Goal: Check status: Check status

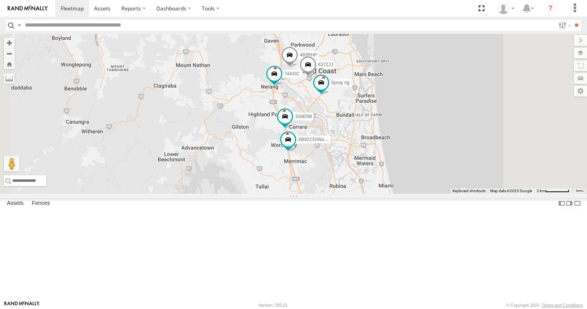
drag, startPoint x: 372, startPoint y: 233, endPoint x: 323, endPoint y: 235, distance: 49.2
click at [323, 194] on div "N4/4 334EN8 N8/8 9 3/N3 12 Bobcat XB92CD/Water 744XIC 637ZJJ 22 2 99 Spray rig …" at bounding box center [293, 114] width 587 height 160
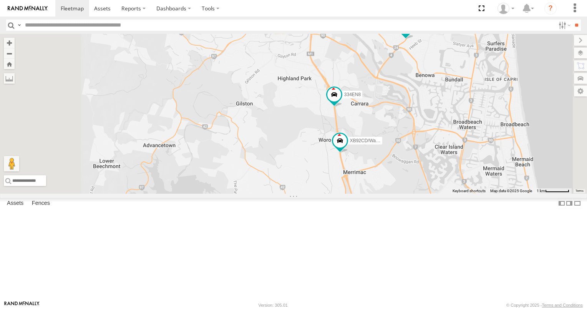
drag, startPoint x: 340, startPoint y: 185, endPoint x: 309, endPoint y: 227, distance: 52.3
click at [310, 194] on div "N4/4 334EN8 N8/8 9 3/N3 12 Bobcat XB92CD/Water 744XIC 637ZJJ 99 Spray rig 483RHP" at bounding box center [293, 114] width 587 height 160
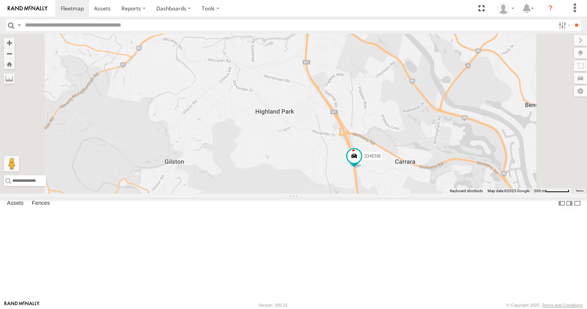
drag, startPoint x: 370, startPoint y: 176, endPoint x: 311, endPoint y: 250, distance: 94.4
click at [313, 194] on div "N4/4 334EN8 N8/8 9 3/N3 12 Bobcat XB92CD/Water 744XIC 637ZJJ 99 Spray rig 483RHP" at bounding box center [293, 114] width 587 height 160
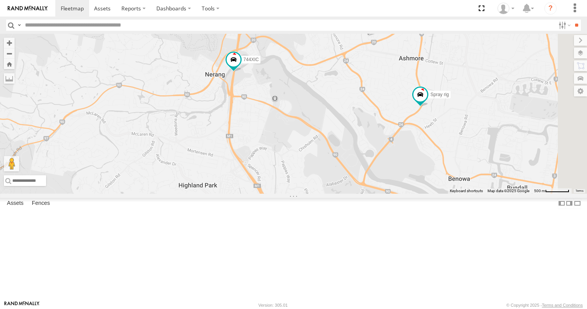
drag, startPoint x: 395, startPoint y: 229, endPoint x: 331, endPoint y: 253, distance: 68.2
click at [332, 194] on div "N4/4 334EN8 N8/8 9 3/N3 12 Bobcat XB92CD/Water 744XIC 637ZJJ 99 Spray rig 483RHP" at bounding box center [293, 114] width 587 height 160
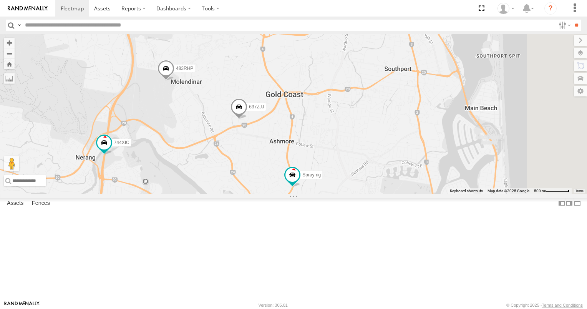
drag, startPoint x: 289, startPoint y: 220, endPoint x: 295, endPoint y: 246, distance: 26.8
click at [295, 194] on div "N4/4 334EN8 N8/8 9 3/N3 12 Bobcat XB92CD/Water 744XIC 637ZJJ 99 Spray rig 483RHP" at bounding box center [293, 114] width 587 height 160
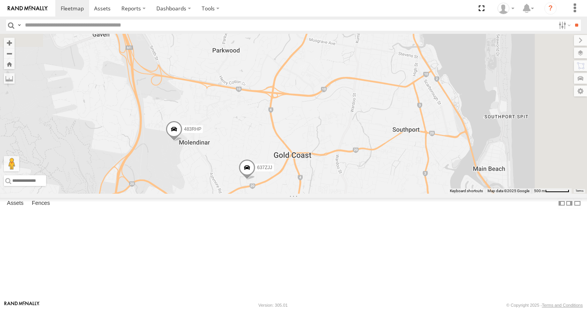
drag, startPoint x: 285, startPoint y: 240, endPoint x: 286, endPoint y: 257, distance: 17.3
click at [286, 194] on div "N4/4 334EN8 N8/8 9 3/N3 12 Bobcat XB92CD/Water 744XIC 637ZJJ 99 Spray rig 483RHP" at bounding box center [293, 114] width 587 height 160
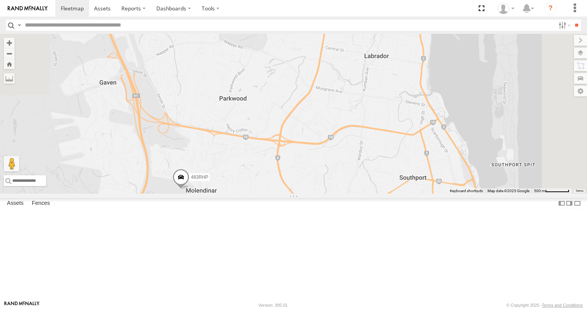
drag, startPoint x: 310, startPoint y: 209, endPoint x: 318, endPoint y: 266, distance: 57.8
click at [318, 194] on div "N4/4 334EN8 N8/8 9 3/N3 12 Bobcat XB92CD/Water 744XIC 637ZJJ 99 Spray rig 483RHP" at bounding box center [293, 114] width 587 height 160
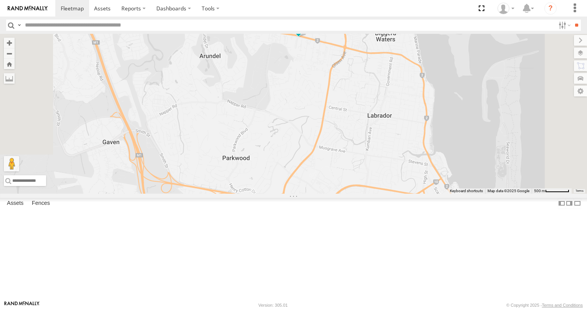
drag, startPoint x: 298, startPoint y: 230, endPoint x: 299, endPoint y: 254, distance: 23.1
click at [299, 194] on div "N4/4 334EN8 N8/8 9 3/N3 12 Bobcat XB92CD/Water 744XIC 637ZJJ 99 Spray rig 483RH…" at bounding box center [293, 114] width 587 height 160
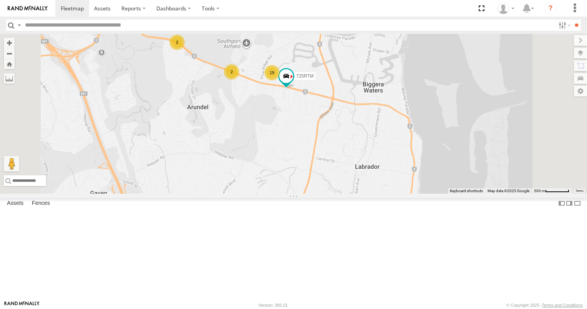
drag, startPoint x: 336, startPoint y: 203, endPoint x: 308, endPoint y: 244, distance: 49.0
click at [309, 194] on div "N4/4 334EN8 N8/8 9 3/N3 12 Bobcat XB92CD/Water 744XIC 637ZJJ 99 Spray rig 483RH…" at bounding box center [293, 114] width 587 height 160
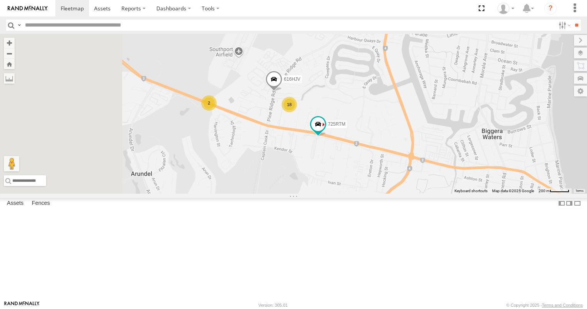
drag, startPoint x: 285, startPoint y: 208, endPoint x: 335, endPoint y: 244, distance: 61.2
click at [335, 194] on div "N4/4 334EN8 N8/8 9 3/N3 12 Bobcat XB92CD/Water 744XIC 637ZJJ 99 Spray rig 483RH…" at bounding box center [293, 114] width 587 height 160
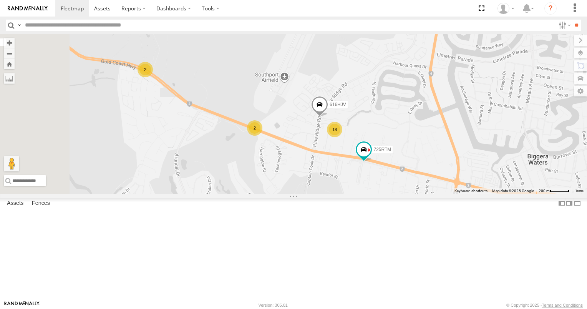
click at [262, 136] on div "2" at bounding box center [254, 127] width 15 height 15
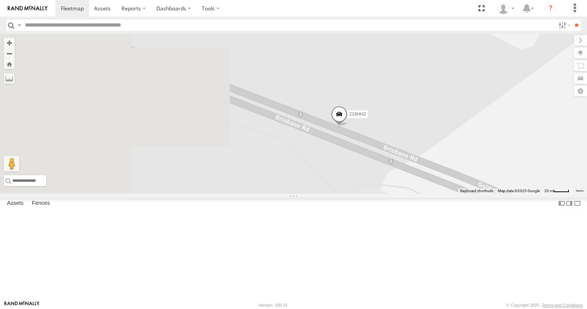
drag, startPoint x: 271, startPoint y: 178, endPoint x: 445, endPoint y: 244, distance: 185.5
click at [439, 194] on div "N4/4 334EN8 N8/8 9 3/N3 12 Bobcat XB92CD/Water 744XIC 637ZJJ 99 Spray rig 483RH…" at bounding box center [293, 114] width 587 height 160
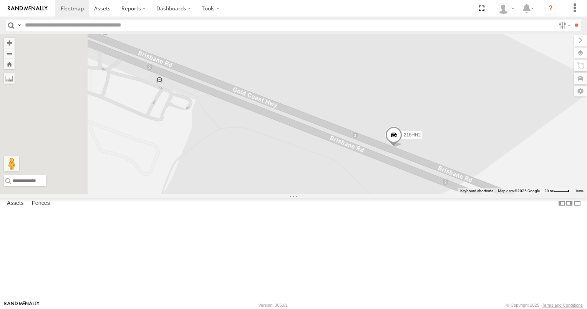
drag, startPoint x: 290, startPoint y: 177, endPoint x: 395, endPoint y: 197, distance: 106.3
click at [395, 194] on div "N4/4 334EN8 N8/8 9 3/N3 12 Bobcat XB92CD/Water 744XIC 637ZJJ 99 Spray rig 483RH…" at bounding box center [293, 114] width 587 height 160
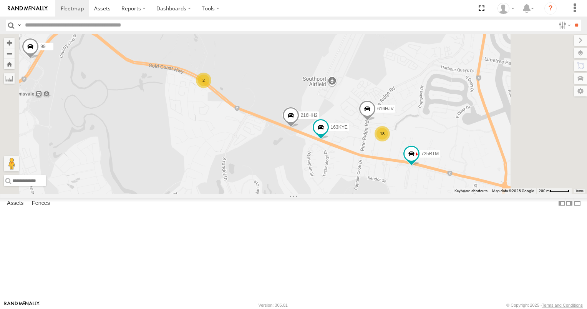
drag, startPoint x: 439, startPoint y: 219, endPoint x: 353, endPoint y: 185, distance: 92.1
click at [355, 186] on div "N4/4 334EN8 N8/8 9 3/N3 12 Bobcat XB92CD/Water 744XIC 637ZJJ 99 Spray rig 483RH…" at bounding box center [293, 114] width 587 height 160
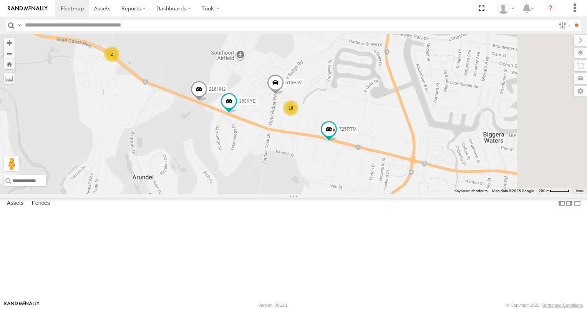
click at [298, 116] on div "18" at bounding box center [290, 107] width 15 height 15
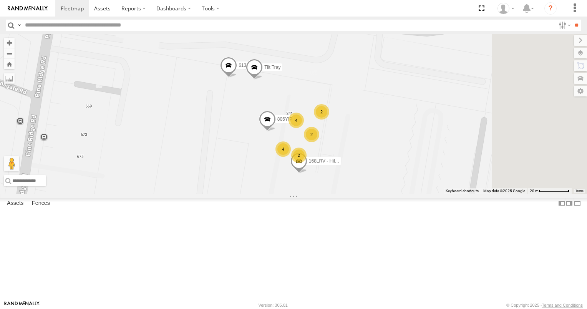
click at [0, 0] on div "N5/5 All Assets" at bounding box center [0, 0] width 0 height 0
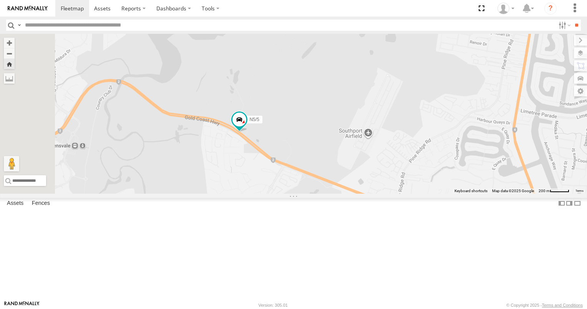
drag, startPoint x: 212, startPoint y: 172, endPoint x: 383, endPoint y: 197, distance: 172.3
click at [383, 194] on div "N5/5" at bounding box center [293, 114] width 587 height 160
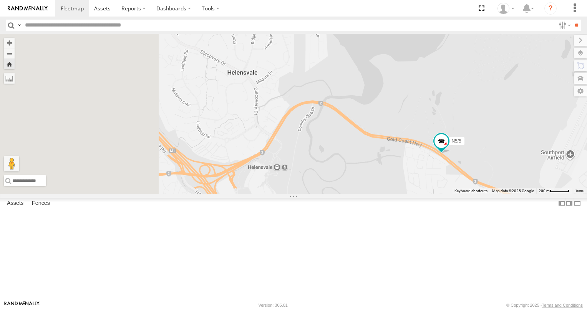
drag, startPoint x: 374, startPoint y: 207, endPoint x: 410, endPoint y: 210, distance: 36.2
click at [410, 194] on div "N5/5" at bounding box center [293, 114] width 587 height 160
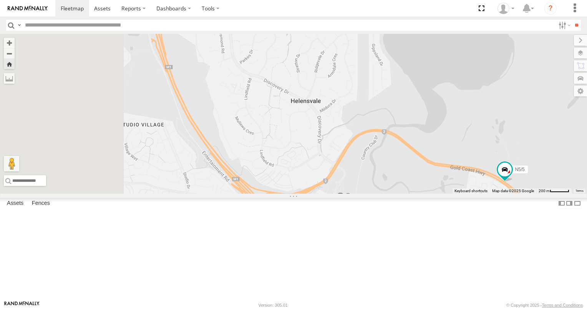
drag, startPoint x: 295, startPoint y: 183, endPoint x: 344, endPoint y: 213, distance: 57.4
click at [344, 194] on div "N5/5" at bounding box center [293, 114] width 587 height 160
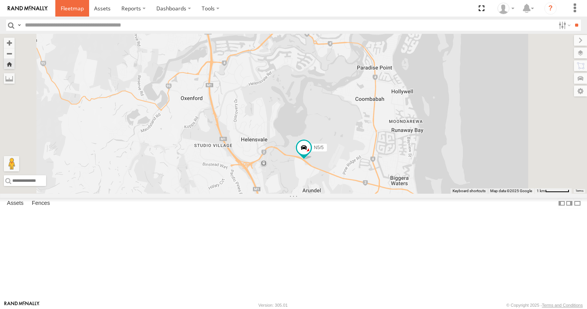
click at [76, 11] on span at bounding box center [72, 8] width 23 height 7
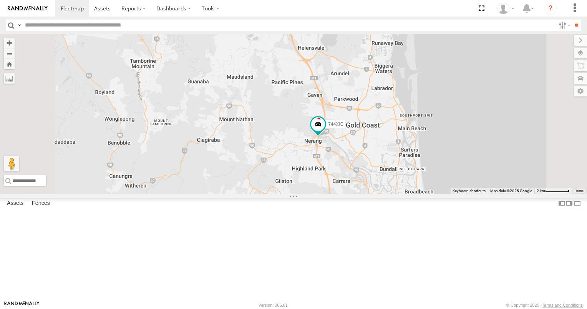
drag, startPoint x: 337, startPoint y: 204, endPoint x: 335, endPoint y: 219, distance: 15.5
click at [335, 194] on div "N8/8 9 3/N3 12 Bobcat 744XIC" at bounding box center [293, 114] width 587 height 160
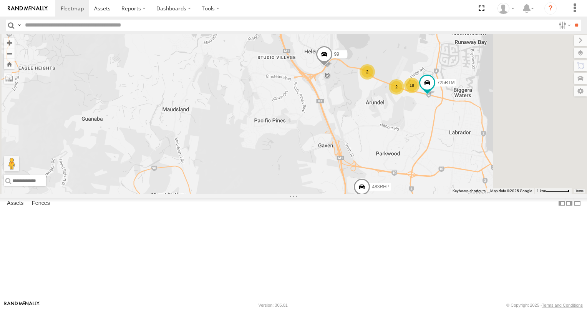
drag, startPoint x: 371, startPoint y: 184, endPoint x: 320, endPoint y: 222, distance: 63.3
click at [322, 194] on div "N8/8 9 3/N3 12 Bobcat 744XIC 637ZJJ N4/4 334EN8 99 Spray rig 483RHP 094LQW XB92…" at bounding box center [293, 114] width 587 height 160
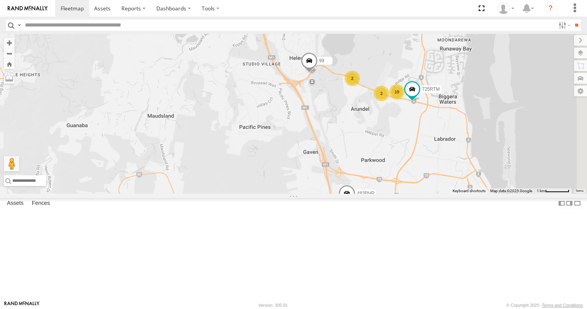
drag, startPoint x: 379, startPoint y: 199, endPoint x: 333, endPoint y: 199, distance: 45.3
click at [334, 194] on div "N8/8 9 3/N3 12 Bobcat 744XIC 637ZJJ N4/4 334EN8 99 Spray rig 483RHP 094LQW XB92…" at bounding box center [293, 114] width 587 height 160
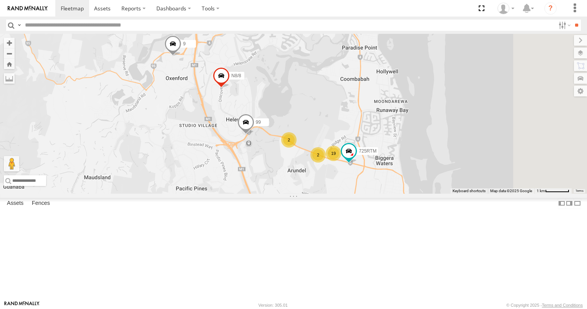
drag, startPoint x: 358, startPoint y: 172, endPoint x: 343, endPoint y: 231, distance: 60.6
click at [344, 194] on div "N8/8 9 3/N3 12 Bobcat 744XIC 637ZJJ N4/4 334EN8 99 Spray rig 483RHP 094LQW XB92…" at bounding box center [293, 114] width 587 height 160
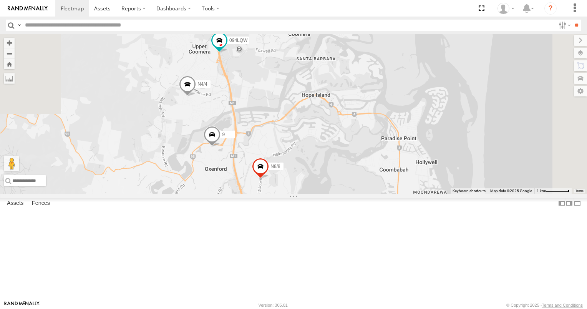
drag, startPoint x: 379, startPoint y: 216, endPoint x: 408, endPoint y: 232, distance: 32.8
click at [406, 194] on div "N8/8 9 3/N3 12 Bobcat 744XIC 637ZJJ N4/4 334EN8 99 Spray rig 483RHP 094LQW XB92…" at bounding box center [293, 114] width 587 height 160
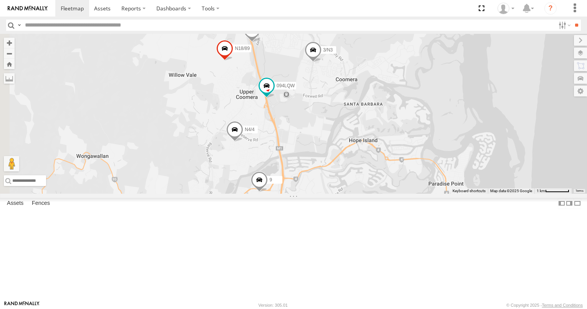
drag, startPoint x: 362, startPoint y: 207, endPoint x: 372, endPoint y: 238, distance: 32.3
click at [282, 184] on label "9" at bounding box center [272, 180] width 19 height 8
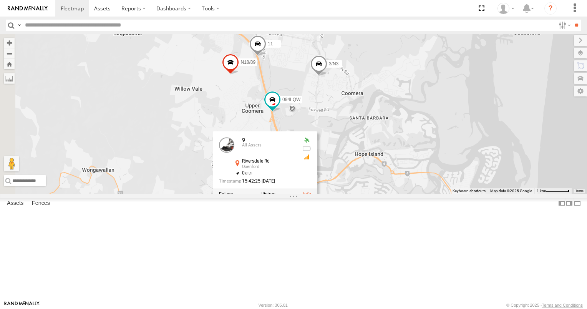
drag, startPoint x: 422, startPoint y: 180, endPoint x: 433, endPoint y: 206, distance: 28.2
click at [433, 194] on div "N8/8 9 3/N3 12 Bobcat 744XIC 637ZJJ N4/4 334EN8 99 Spray rig 483RHP 094LQW XB92…" at bounding box center [293, 114] width 587 height 160
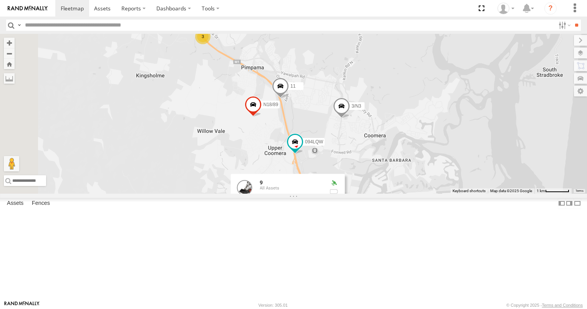
drag, startPoint x: 415, startPoint y: 182, endPoint x: 448, endPoint y: 230, distance: 58.2
click at [448, 194] on div "N8/8 9 3/N3 12 Bobcat 744XIC 637ZJJ N4/4 334EN8 99 Spray rig 483RHP 094LQW XB92…" at bounding box center [293, 114] width 587 height 160
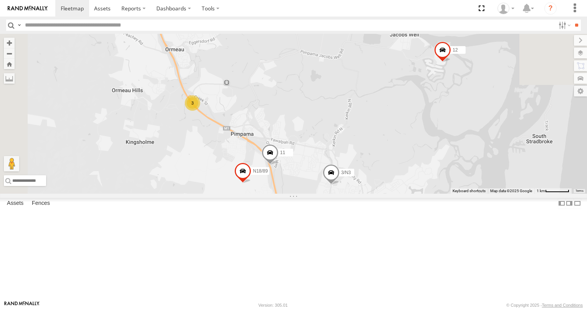
drag, startPoint x: 432, startPoint y: 162, endPoint x: 376, endPoint y: 204, distance: 70.3
click at [377, 194] on div "N8/8 9 3/N3 12 Bobcat 744XIC 637ZJJ N4/4 334EN8 99 Spray rig 483RHP 094LQW XB92…" at bounding box center [293, 114] width 587 height 160
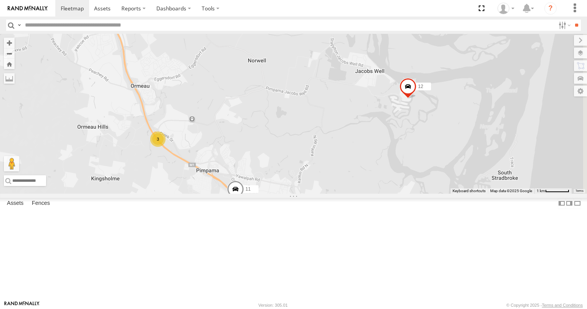
drag, startPoint x: 315, startPoint y: 175, endPoint x: 450, endPoint y: 188, distance: 135.9
click at [450, 188] on div "N8/8 9 3/N3 12 Bobcat 744XIC 637ZJJ N4/4 334EN8 99 Spray rig 483RHP 094LQW XB92…" at bounding box center [293, 114] width 587 height 160
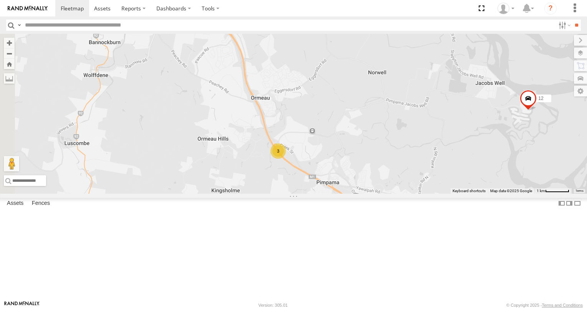
click at [286, 159] on div "3" at bounding box center [277, 150] width 15 height 15
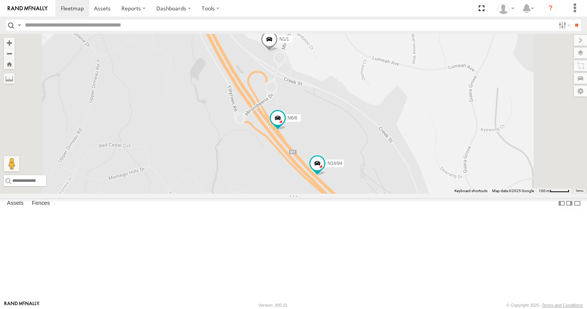
click at [278, 51] on span at bounding box center [269, 41] width 17 height 21
click at [280, 43] on label at bounding box center [272, 39] width 15 height 5
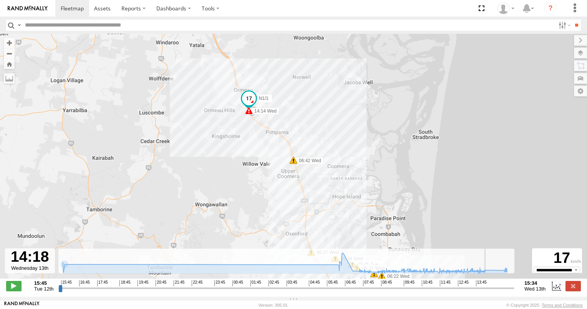
drag, startPoint x: 61, startPoint y: 293, endPoint x: 464, endPoint y: 264, distance: 404.4
click at [488, 287] on input "range" at bounding box center [286, 287] width 456 height 7
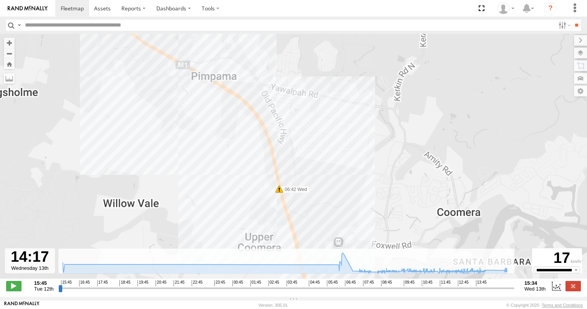
drag, startPoint x: 249, startPoint y: 108, endPoint x: 350, endPoint y: 210, distance: 142.9
click at [348, 209] on div "N1/1 15:45 Tue 15:53 Tue 06:22 Wed 06:31 Wed 06:34 Wed 06:37 Wed 06:42 Wed 14:1…" at bounding box center [293, 160] width 587 height 253
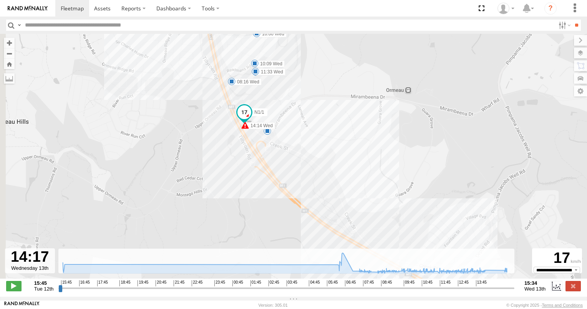
drag, startPoint x: 273, startPoint y: 130, endPoint x: 344, endPoint y: 187, distance: 91.0
click at [342, 186] on div "N1/1 15:45 Tue 15:53 Tue 06:22 Wed 06:31 Wed 06:34 Wed 06:37 Wed 06:42 Wed 14:1…" at bounding box center [293, 160] width 587 height 253
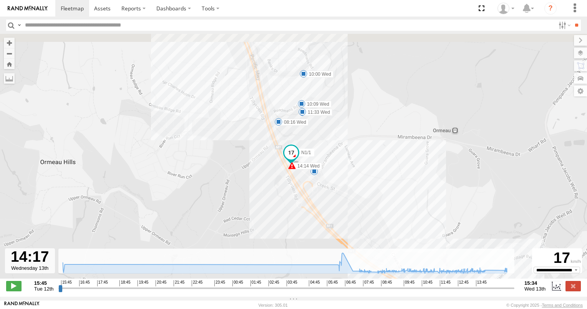
drag, startPoint x: 343, startPoint y: 149, endPoint x: 365, endPoint y: 177, distance: 36.1
click at [365, 177] on div "N1/1 15:45 Tue 15:53 Tue 06:22 Wed 06:31 Wed 06:34 Wed 06:37 Wed 06:42 Wed 14:1…" at bounding box center [293, 160] width 587 height 253
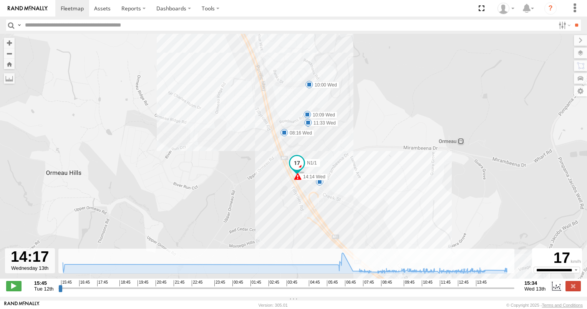
drag, startPoint x: 361, startPoint y: 168, endPoint x: 375, endPoint y: 194, distance: 30.1
click at [375, 194] on div "N1/1 15:45 Tue 15:53 Tue 06:22 Wed 06:31 Wed 06:34 Wed 06:37 Wed 06:42 Wed 14:1…" at bounding box center [293, 160] width 587 height 253
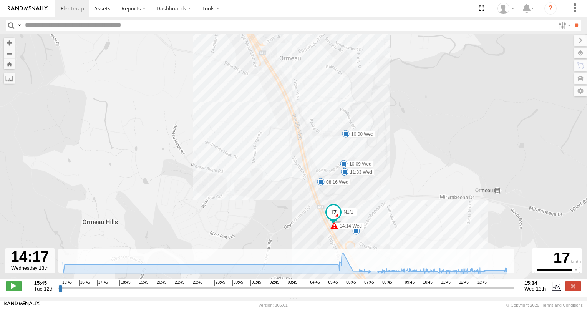
drag, startPoint x: 354, startPoint y: 179, endPoint x: 388, endPoint y: 223, distance: 55.3
click at [388, 223] on div "N1/1 15:45 Tue 15:53 Tue 06:22 Wed 06:31 Wed 06:34 Wed 06:37 Wed 06:42 Wed 14:1…" at bounding box center [293, 160] width 587 height 253
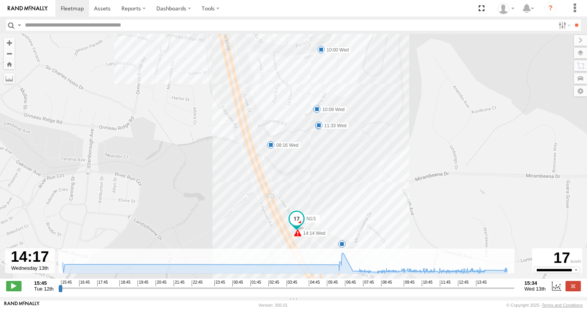
drag, startPoint x: 391, startPoint y: 216, endPoint x: 391, endPoint y: 161, distance: 54.2
click at [391, 161] on div "N1/1 15:45 Tue 15:53 Tue 06:22 Wed 06:31 Wed 06:34 Wed 06:37 Wed 06:42 Wed 14:1…" at bounding box center [293, 160] width 587 height 253
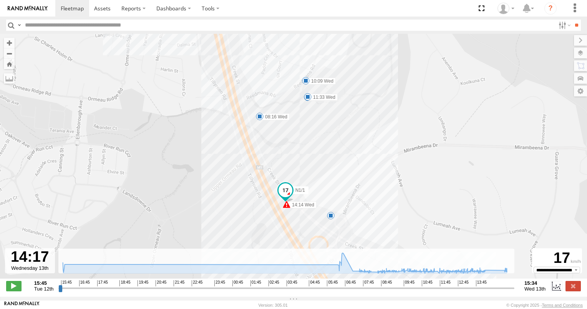
drag, startPoint x: 382, startPoint y: 162, endPoint x: 366, endPoint y: 135, distance: 30.8
click at [366, 135] on div "N1/1 15:45 Tue 15:53 Tue 06:22 Wed 06:31 Wed 06:34 Wed 06:37 Wed 06:42 Wed 14:1…" at bounding box center [293, 160] width 587 height 253
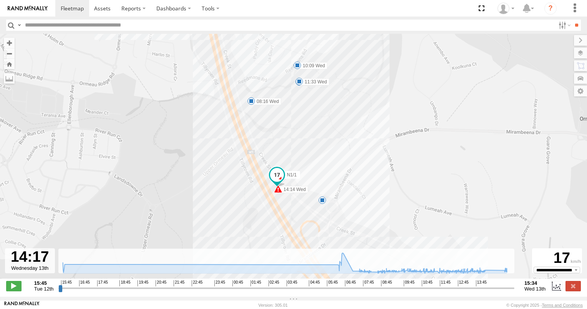
drag, startPoint x: 368, startPoint y: 167, endPoint x: 343, endPoint y: 129, distance: 45.5
click at [343, 130] on div "N1/1 15:45 Tue 15:53 Tue 06:22 Wed 06:31 Wed 06:34 Wed 06:37 Wed 06:42 Wed 14:1…" at bounding box center [293, 160] width 587 height 253
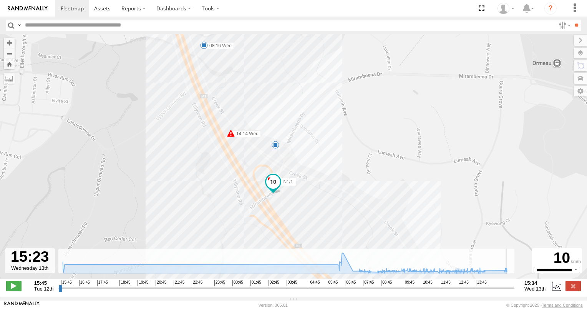
drag, startPoint x: 488, startPoint y: 291, endPoint x: 509, endPoint y: 291, distance: 20.7
type input "**********"
click at [509, 291] on input "range" at bounding box center [286, 287] width 456 height 7
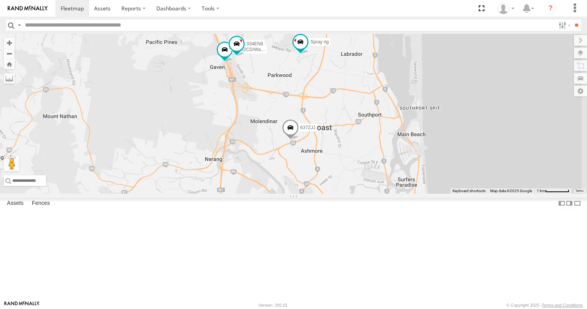
drag, startPoint x: 391, startPoint y: 144, endPoint x: 381, endPoint y: 190, distance: 46.3
click at [381, 190] on div "637ZJJ Spray rig 12 Bobcat N6/6 N8/8 616HJV N14/94 33 334EN8 XB92CD/Water" at bounding box center [293, 114] width 587 height 160
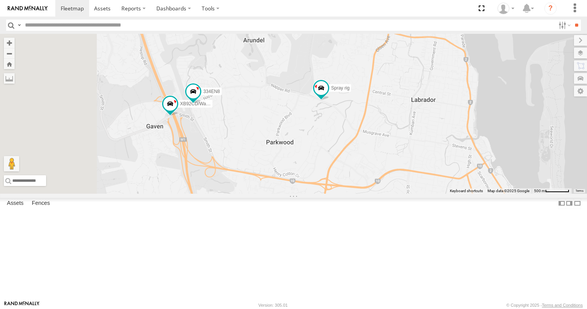
drag, startPoint x: 320, startPoint y: 137, endPoint x: 404, endPoint y: 207, distance: 109.6
click at [403, 194] on div "637ZJJ Spray rig 12 Bobcat N6/6 N8/8 616HJV N14/94 334EN8 XB92CD/Water 483RHP" at bounding box center [293, 114] width 587 height 160
